Goal: Information Seeking & Learning: Learn about a topic

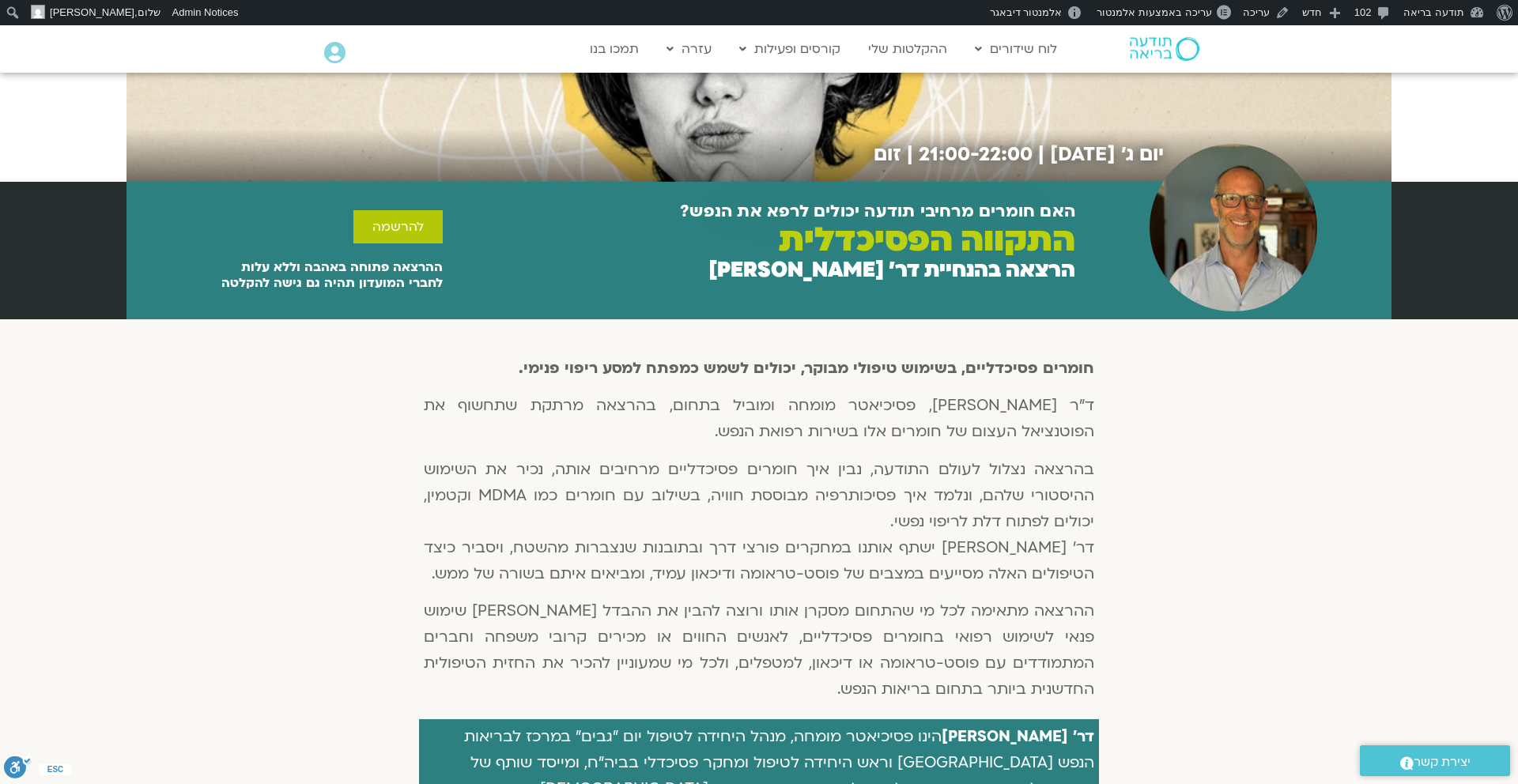
scroll to position [178, 0]
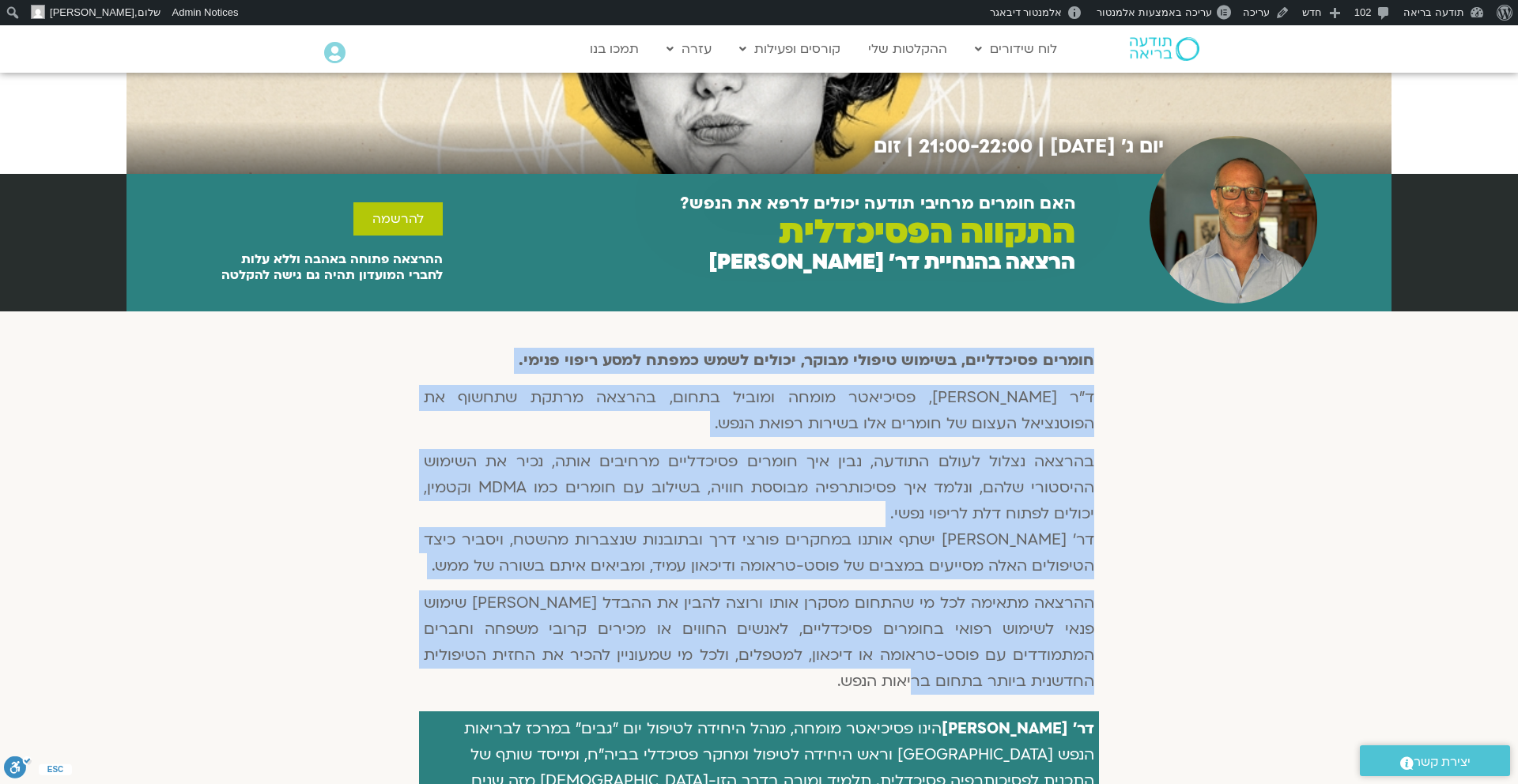
drag, startPoint x: 1093, startPoint y: 359, endPoint x: 865, endPoint y: 679, distance: 392.9
click at [865, 679] on div "חומרים פסיכדליים, בשימוש טיפולי מבוקר, יכולים לשמש כמפתח למסע ריפוי פנימי. ד"ר …" at bounding box center [759, 526] width 680 height 368
copy div "חומרים פסיכדליים, בשימוש טיפולי מבוקר, יכולים לשמש כמפתח למסע ריפוי פנימי. ד"ר …"
click at [1169, 525] on div "חומרים פסיכדליים, בשימוש טיפולי מבוקר, יכולים לשמש כמפתח למסע ריפוי פנימי. ד"ר …" at bounding box center [759, 761] width 1518 height 898
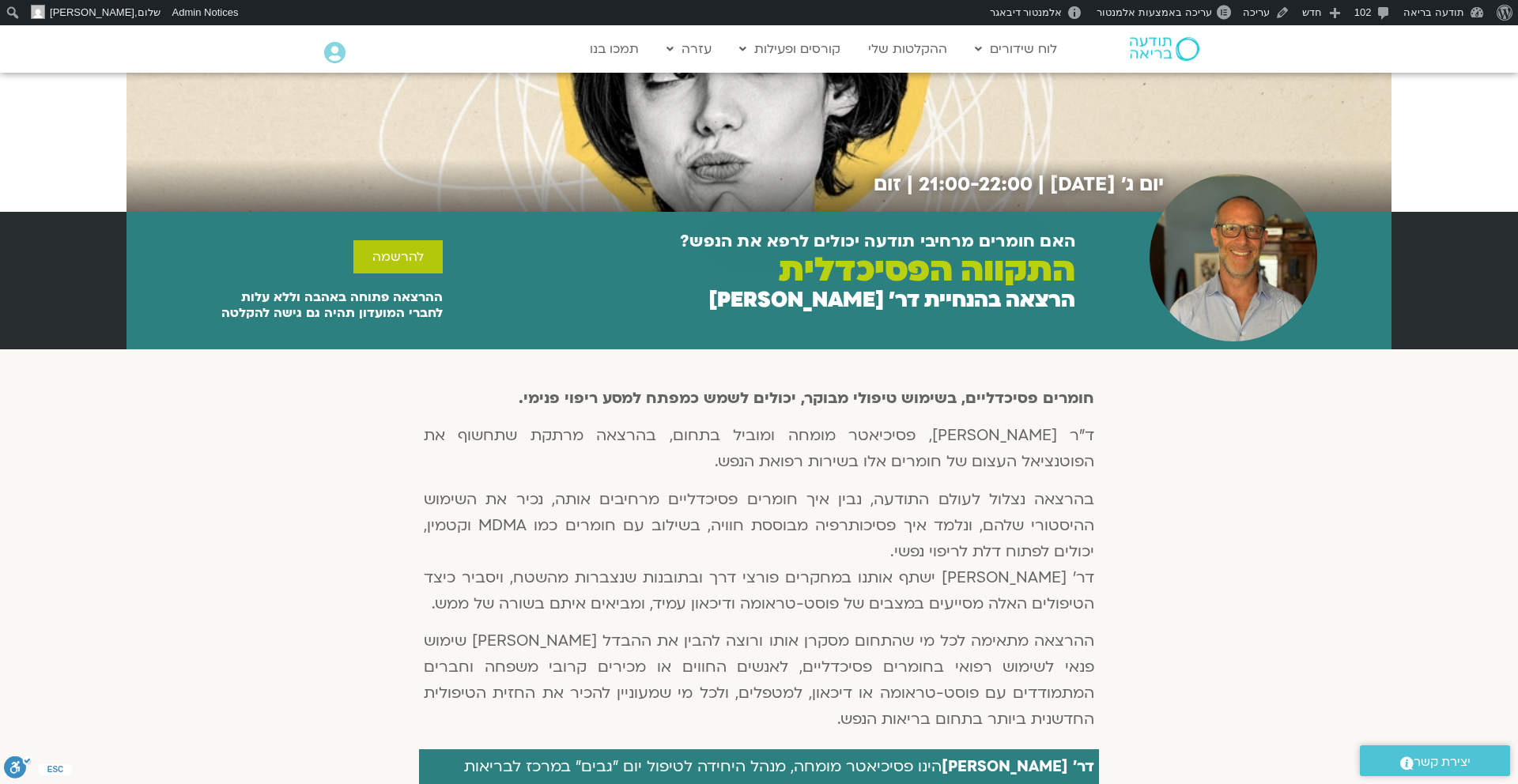
scroll to position [95, 0]
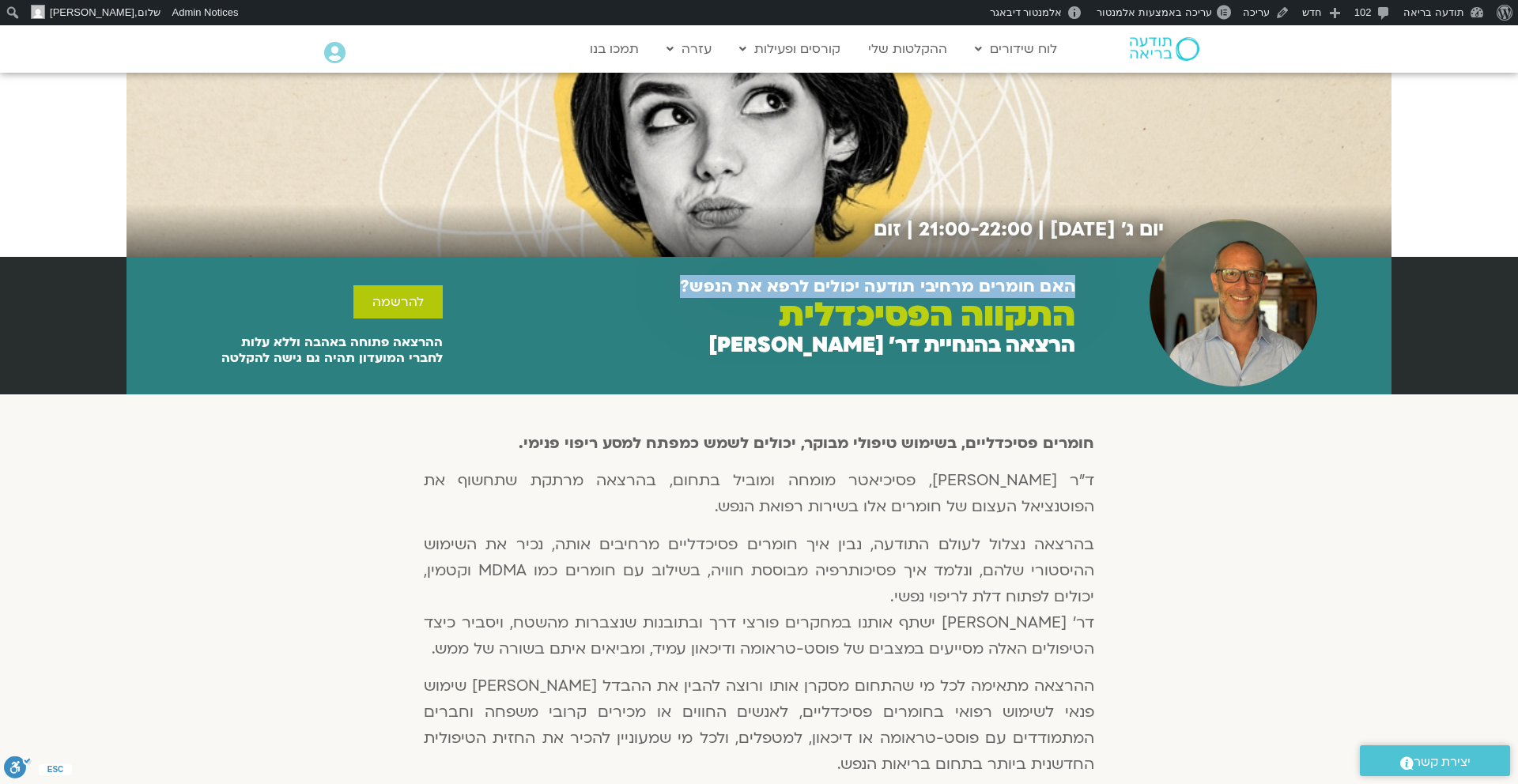
drag, startPoint x: 1074, startPoint y: 285, endPoint x: 650, endPoint y: 291, distance: 424.0
click at [650, 291] on div "האם חומרים מרחיבי תודעה יכולים לרפא את הנפש? התקווה הפסיכדלית הרצאה בהנחיית דר׳…" at bounding box center [759, 325] width 633 height 112
copy h2 "האם חומרים מרחיבי תודעה יכולים לרפא את הנפש?"
